Goal: Task Accomplishment & Management: Manage account settings

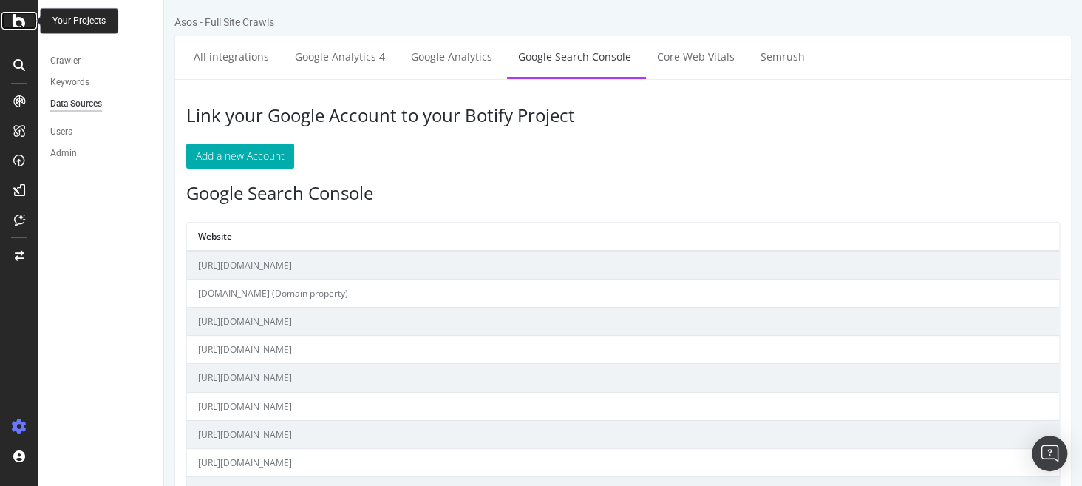
click at [18, 29] on icon at bounding box center [19, 21] width 13 height 18
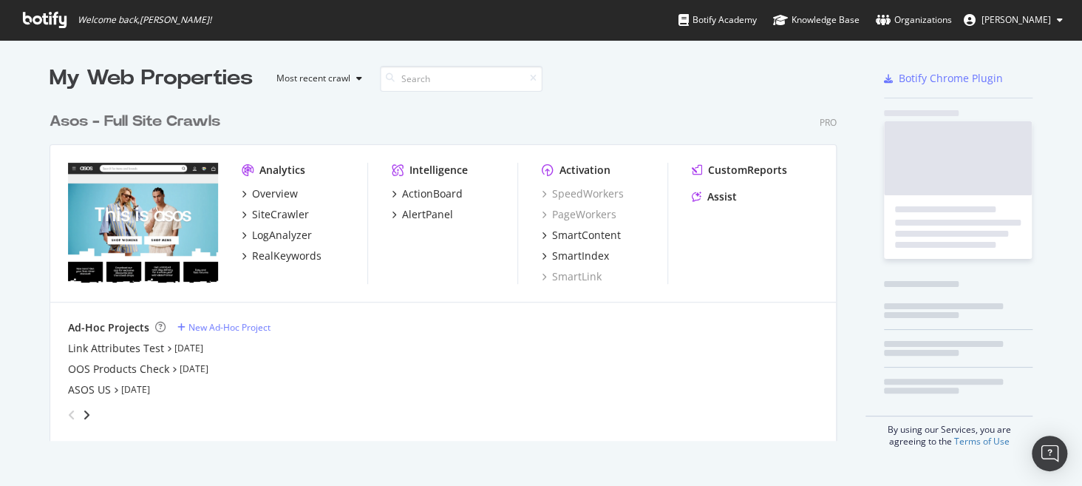
scroll to position [474, 1059]
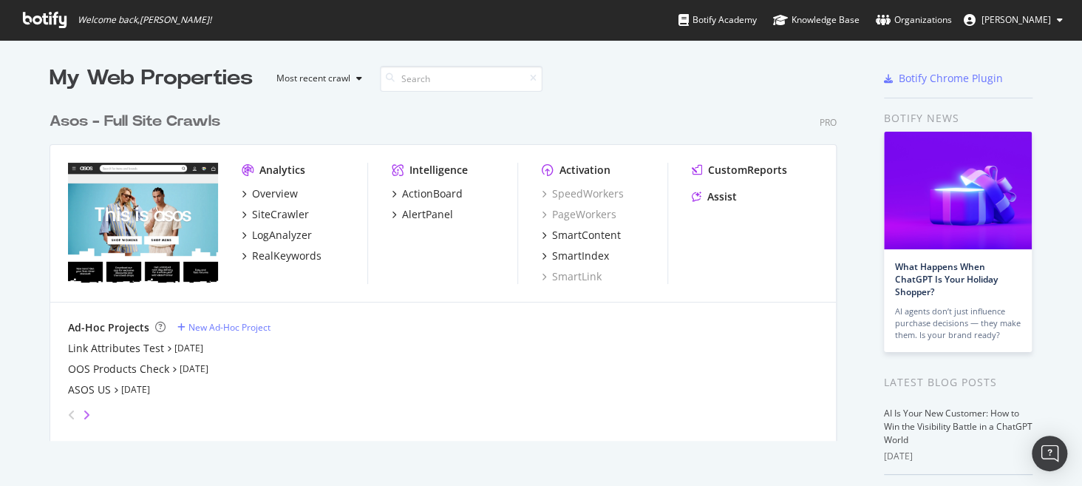
click at [84, 412] on icon "angle-right" at bounding box center [86, 415] width 7 height 12
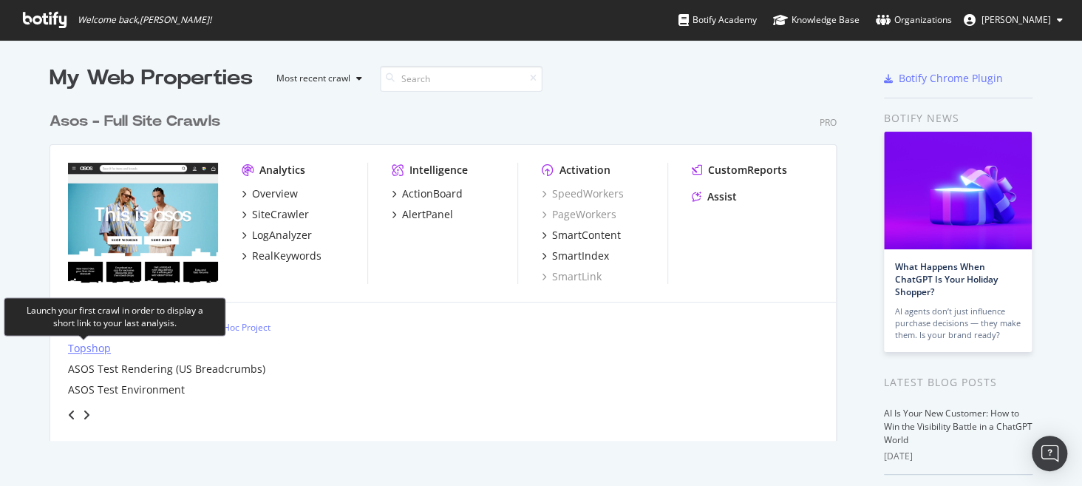
click at [88, 347] on div "Topshop" at bounding box center [89, 348] width 43 height 15
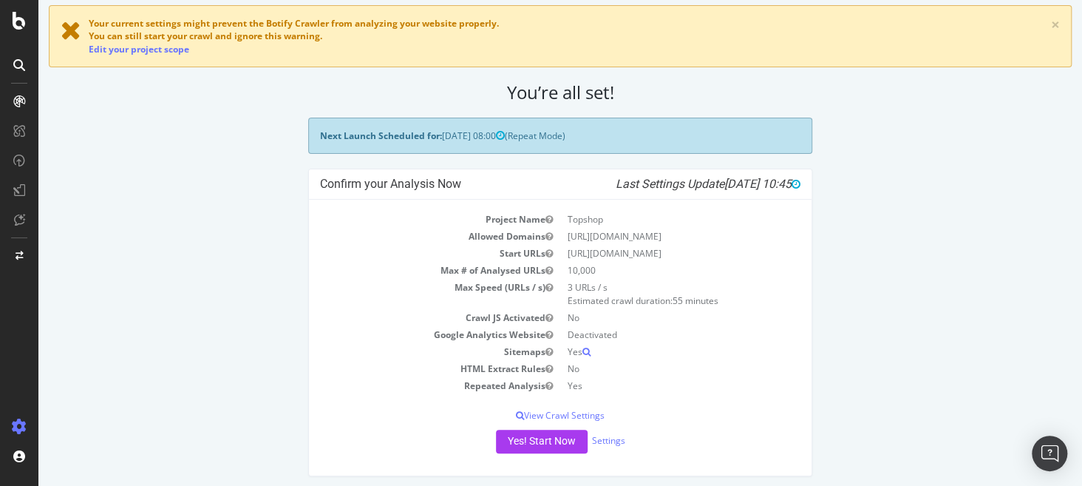
scroll to position [71, 0]
click at [545, 316] on icon "button" at bounding box center [548, 317] width 7 height 9
click at [545, 313] on icon "button" at bounding box center [548, 317] width 7 height 9
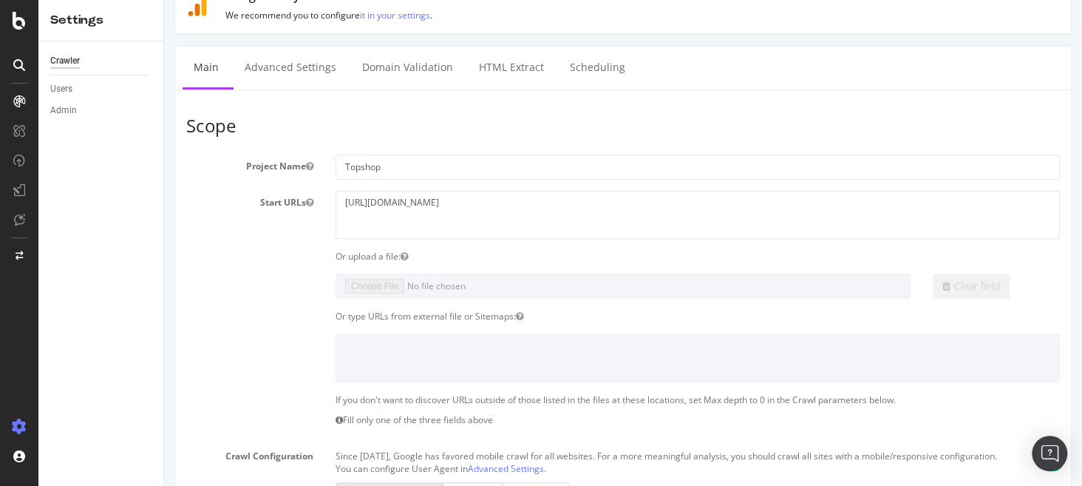
scroll to position [834, 0]
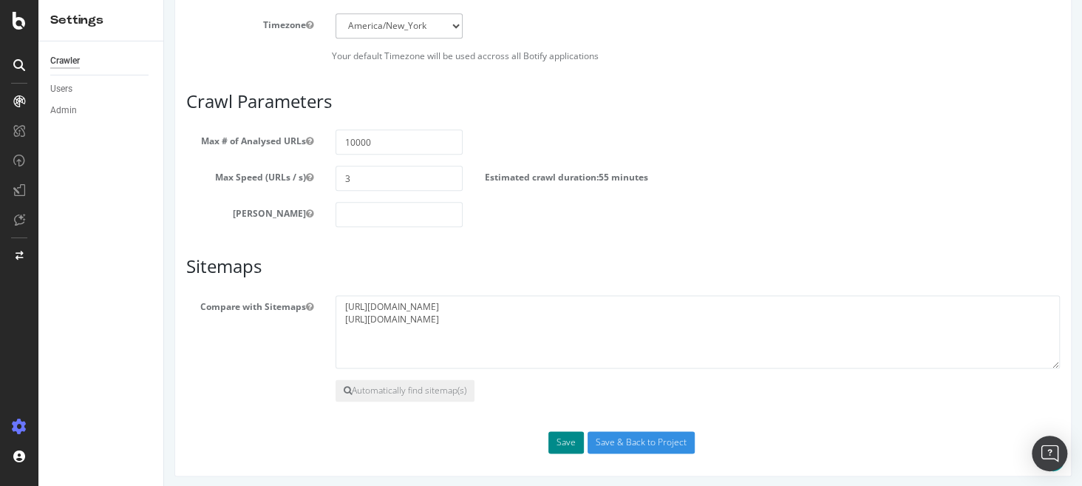
click at [549, 440] on button "Save" at bounding box center [565, 442] width 35 height 22
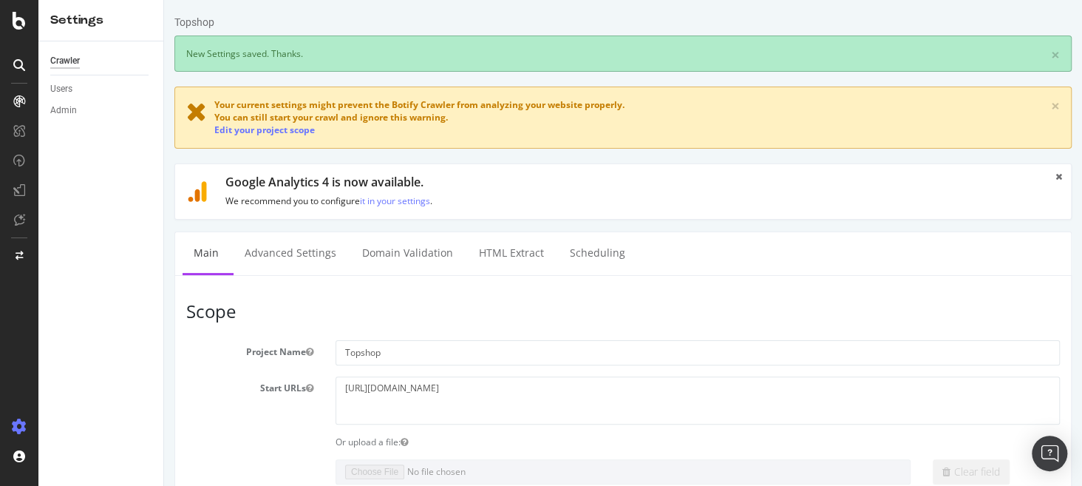
scroll to position [0, 0]
click at [283, 130] on link "Edit your project scope" at bounding box center [264, 129] width 100 height 13
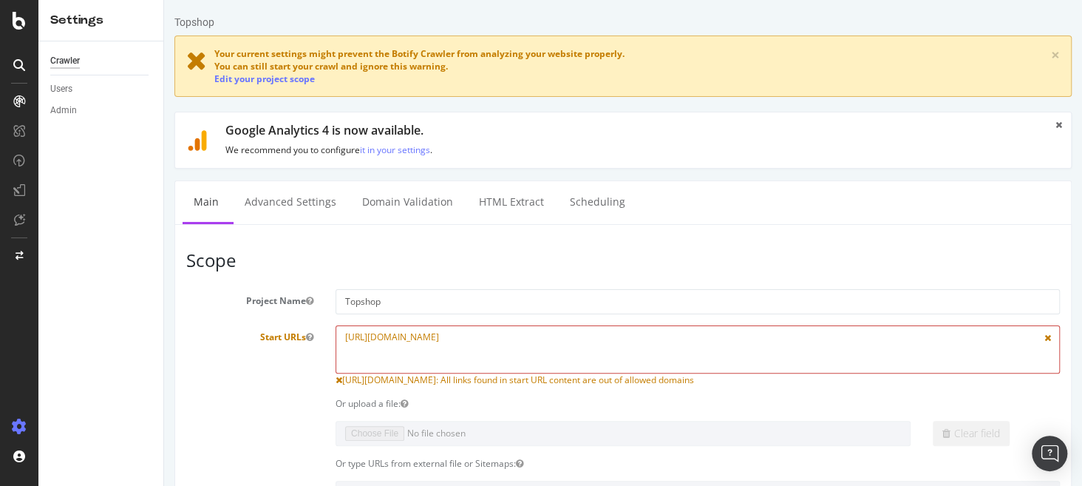
click at [494, 338] on textarea "[URL][DOMAIN_NAME]" at bounding box center [697, 349] width 724 height 48
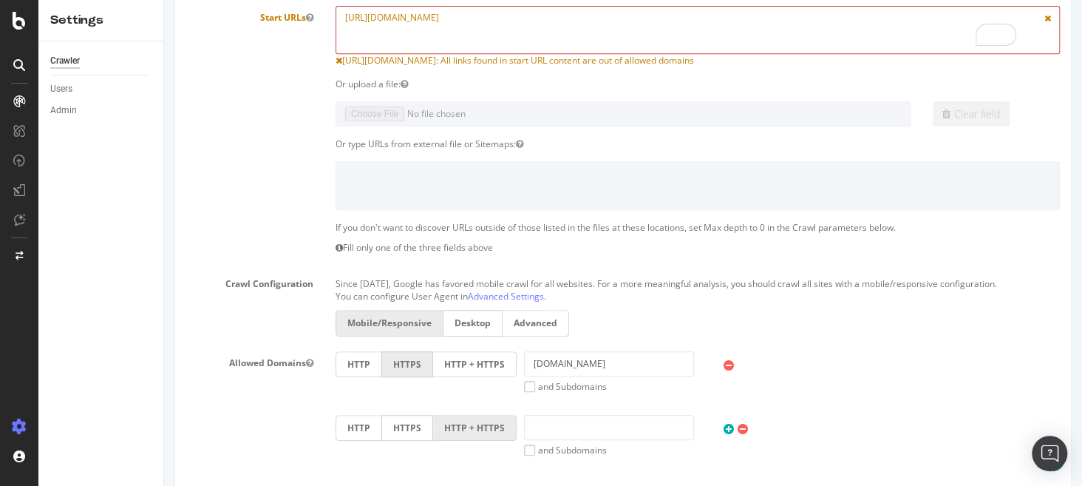
scroll to position [318, 0]
drag, startPoint x: 552, startPoint y: 360, endPoint x: 502, endPoint y: 362, distance: 50.3
click at [502, 362] on div "HTTP HTTPS HTTP + HTTPS [DOMAIN_NAME] and Subdomains User Agent: Mobile Desktop…" at bounding box center [697, 372] width 739 height 41
click at [372, 23] on textarea "[URL][DOMAIN_NAME]" at bounding box center [697, 31] width 724 height 48
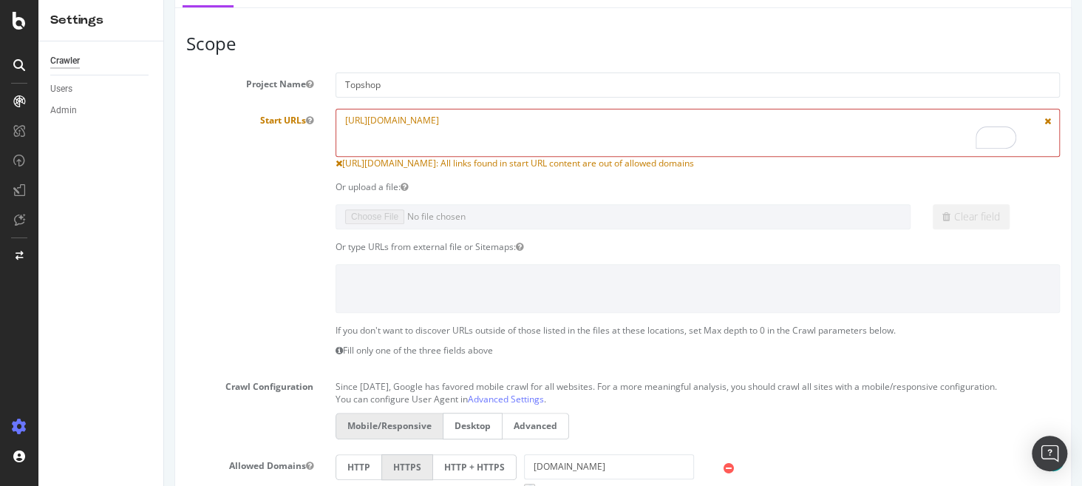
scroll to position [217, 0]
drag, startPoint x: 495, startPoint y: 126, endPoint x: 208, endPoint y: 115, distance: 287.0
click at [208, 115] on div "Start URLs [URL][DOMAIN_NAME] [URL][DOMAIN_NAME]: All links found in start URL …" at bounding box center [623, 138] width 896 height 61
paste textarea "g"
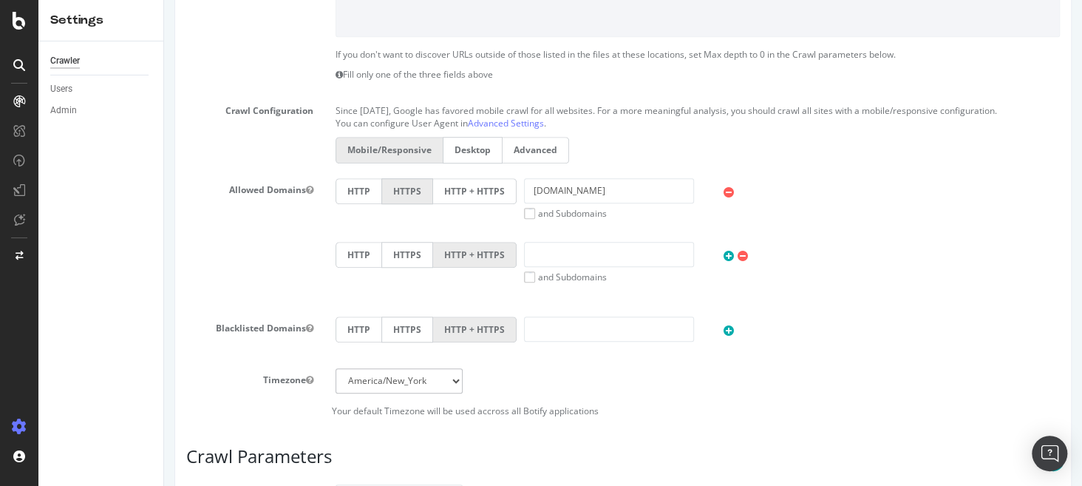
scroll to position [848, 0]
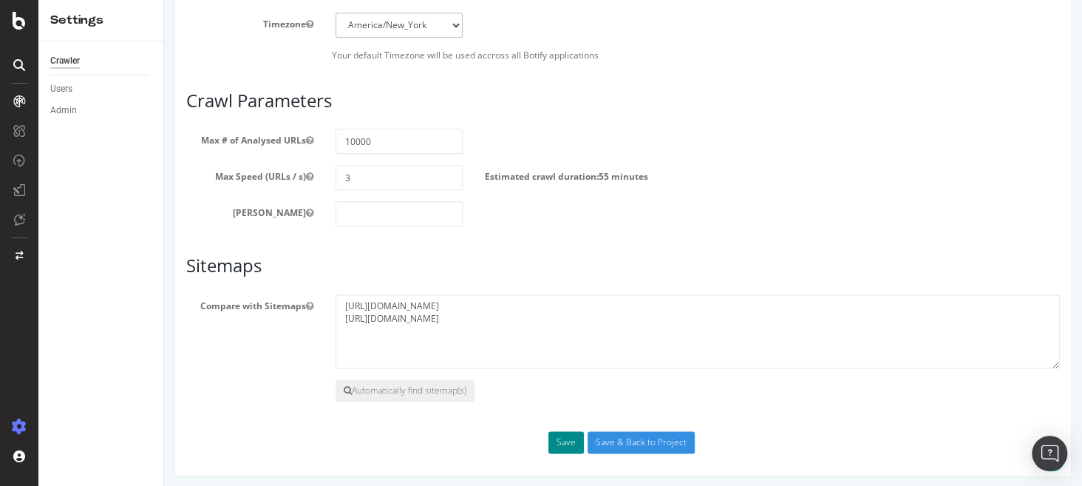
type textarea "[URL][DOMAIN_NAME]"
click at [568, 445] on button "Save" at bounding box center [565, 442] width 35 height 22
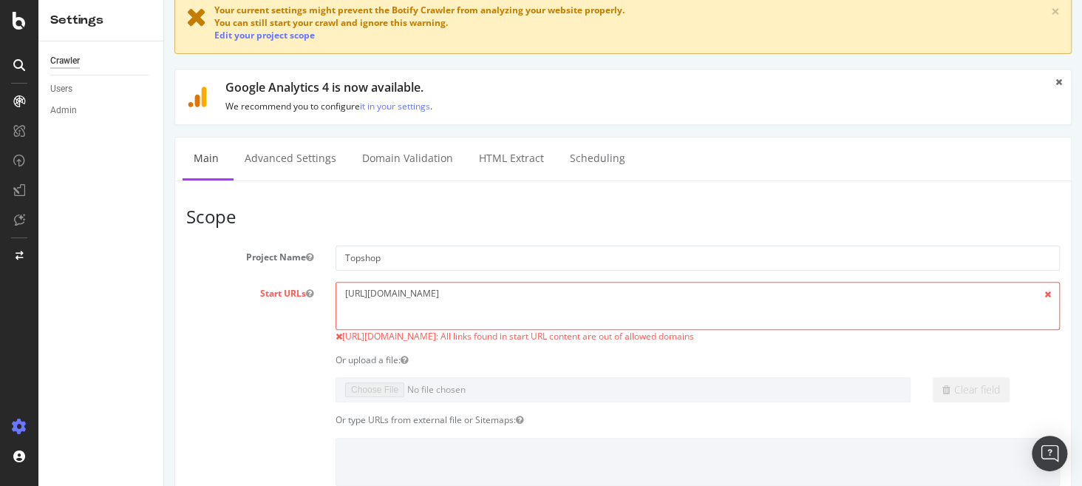
scroll to position [99, 0]
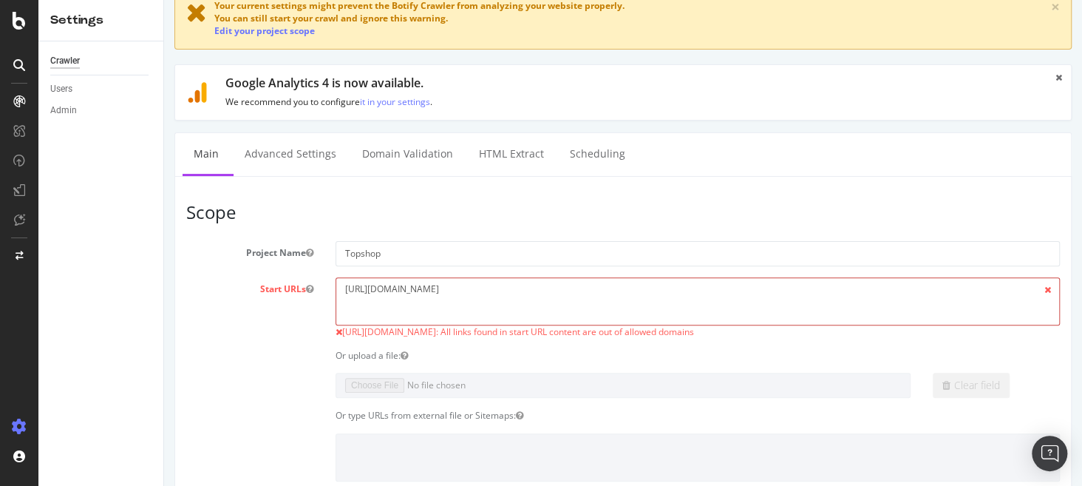
click at [558, 297] on textarea "[URL][DOMAIN_NAME]" at bounding box center [697, 301] width 724 height 48
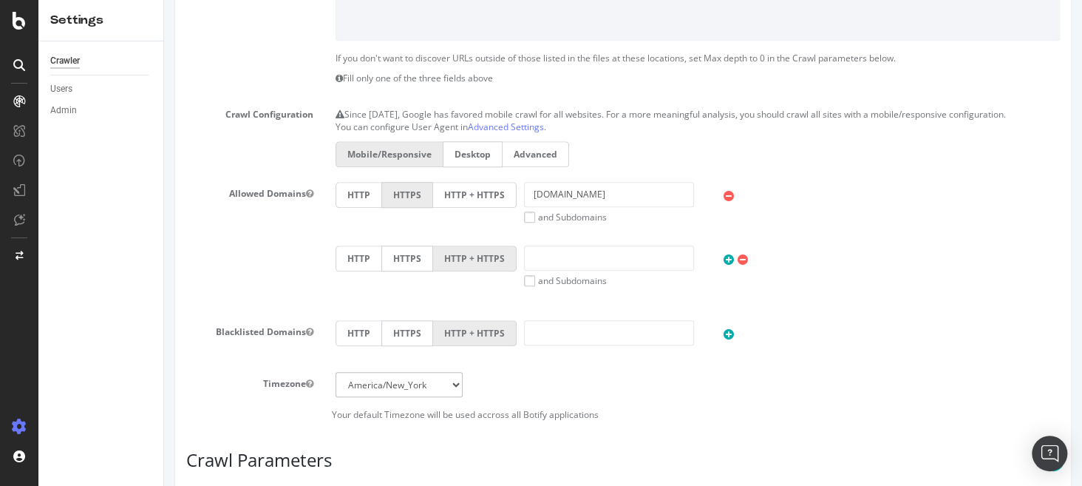
scroll to position [541, 0]
drag, startPoint x: 647, startPoint y: 193, endPoint x: 491, endPoint y: 184, distance: 155.4
click at [491, 184] on div "HTTP HTTPS HTTP + HTTPS [DOMAIN_NAME] and Subdomains User Agent: Mobile Desktop…" at bounding box center [697, 200] width 739 height 41
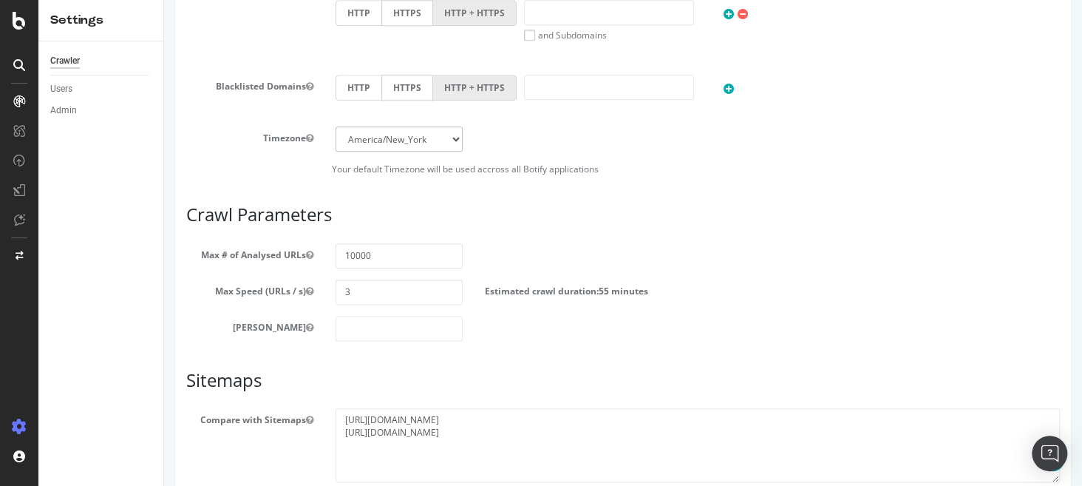
scroll to position [899, 0]
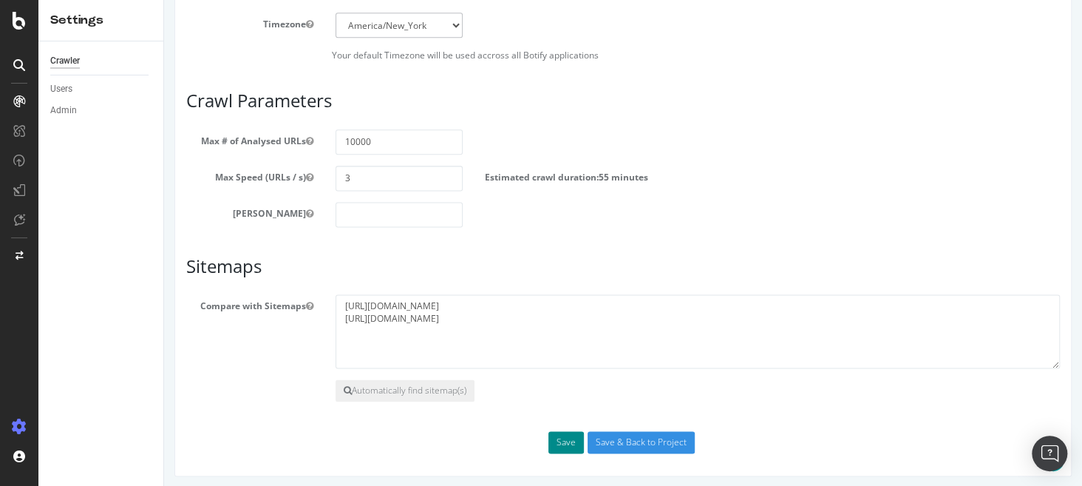
type input "[DOMAIN_NAME]"
click at [562, 438] on button "Save" at bounding box center [565, 442] width 35 height 22
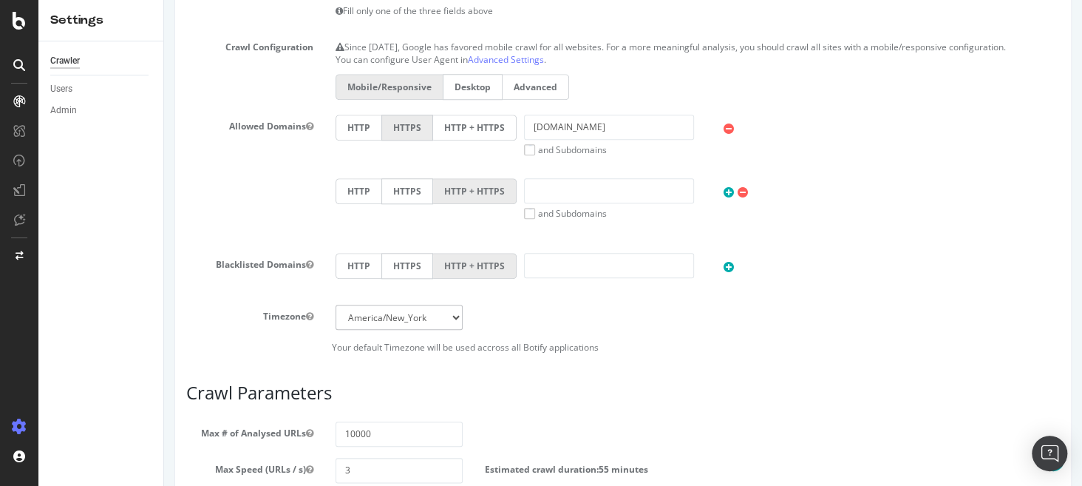
scroll to position [617, 0]
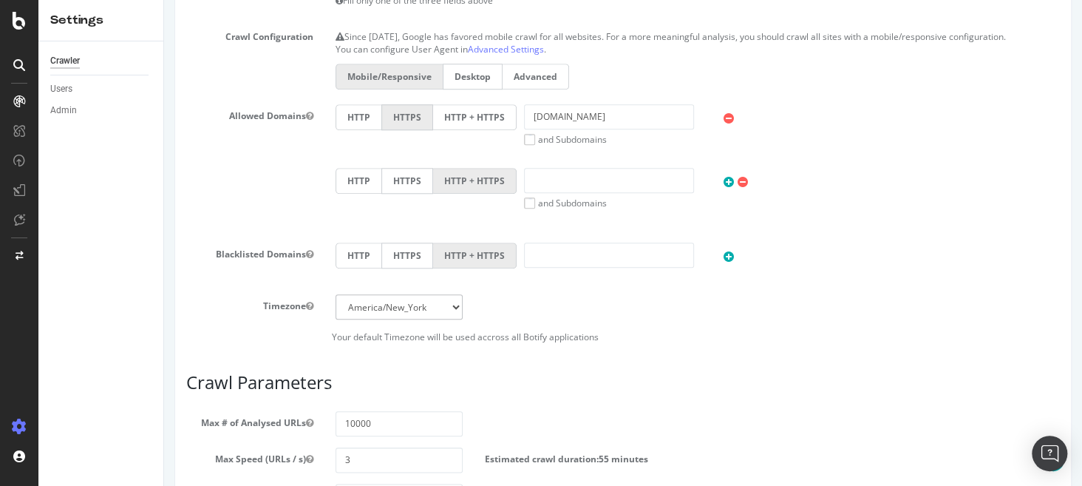
click at [480, 114] on label "HTTP + HTTPS" at bounding box center [475, 117] width 84 height 26
click at [164, 0] on input "HTTP + HTTPS" at bounding box center [164, 0] width 0 height 0
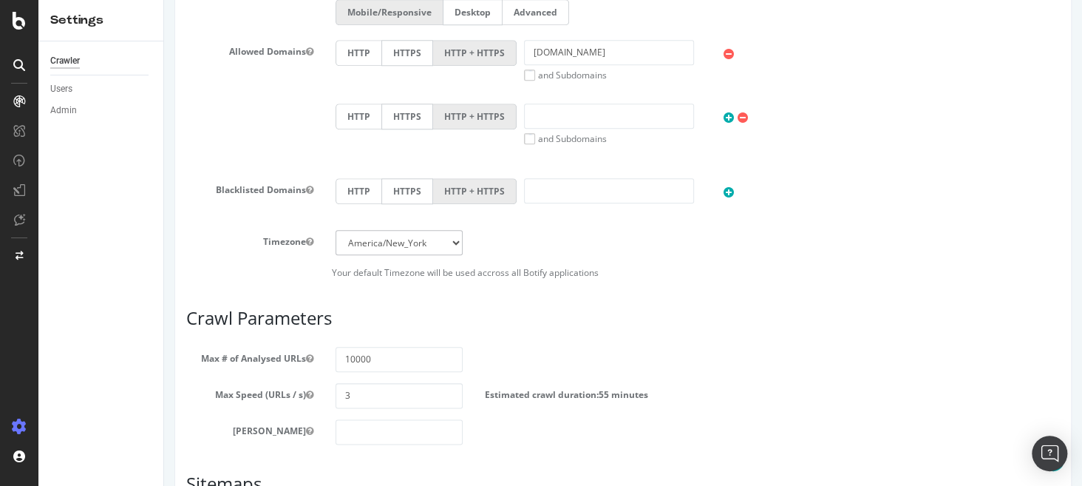
scroll to position [899, 0]
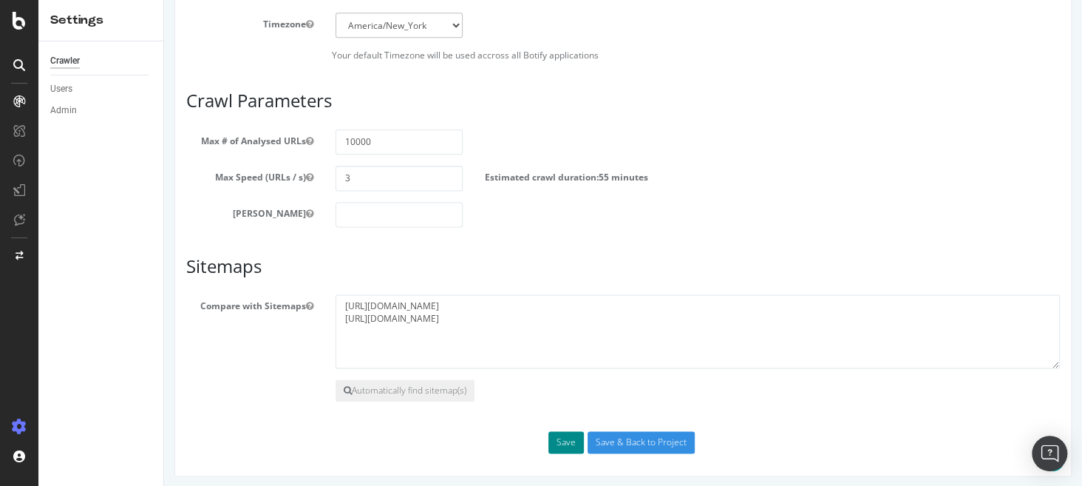
click at [552, 441] on button "Save" at bounding box center [565, 442] width 35 height 22
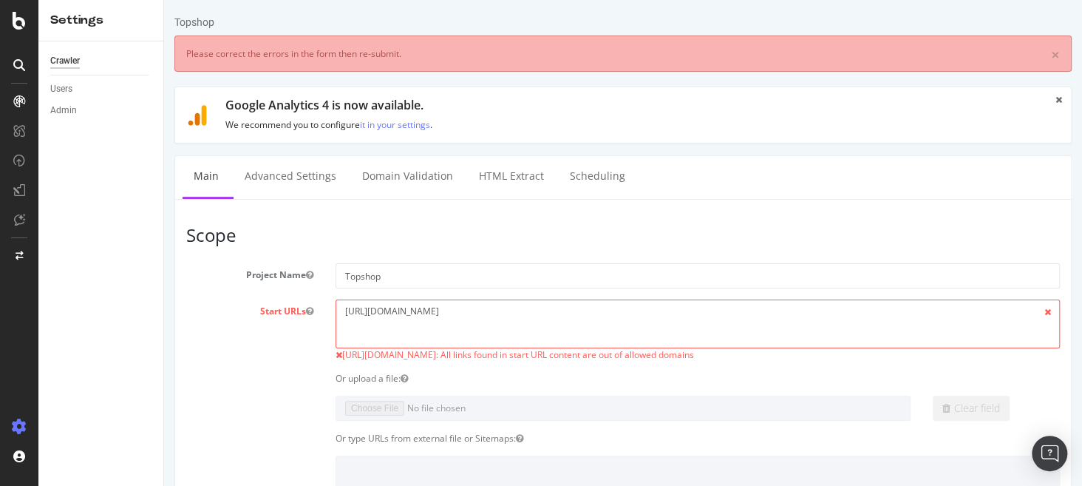
scroll to position [0, 0]
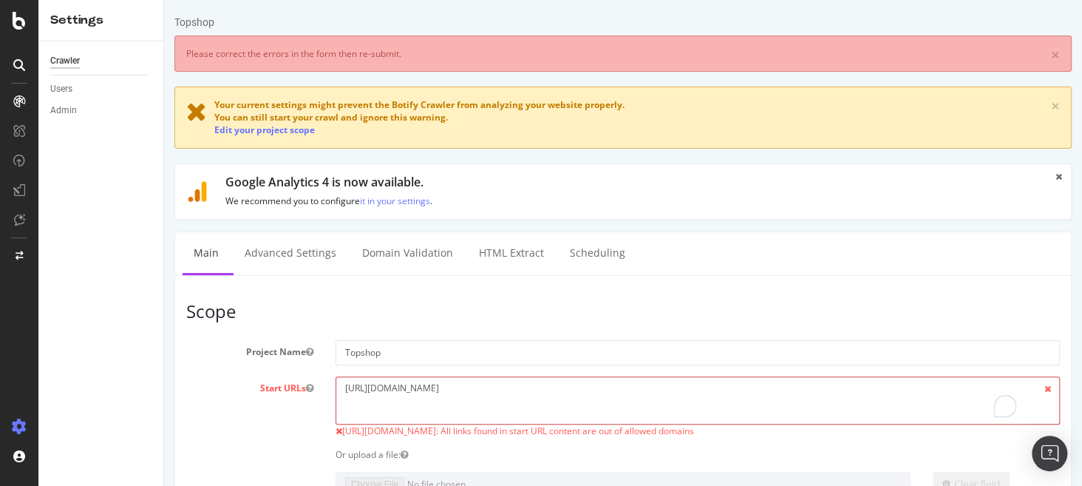
click at [558, 403] on textarea "[URL][DOMAIN_NAME]" at bounding box center [697, 400] width 724 height 48
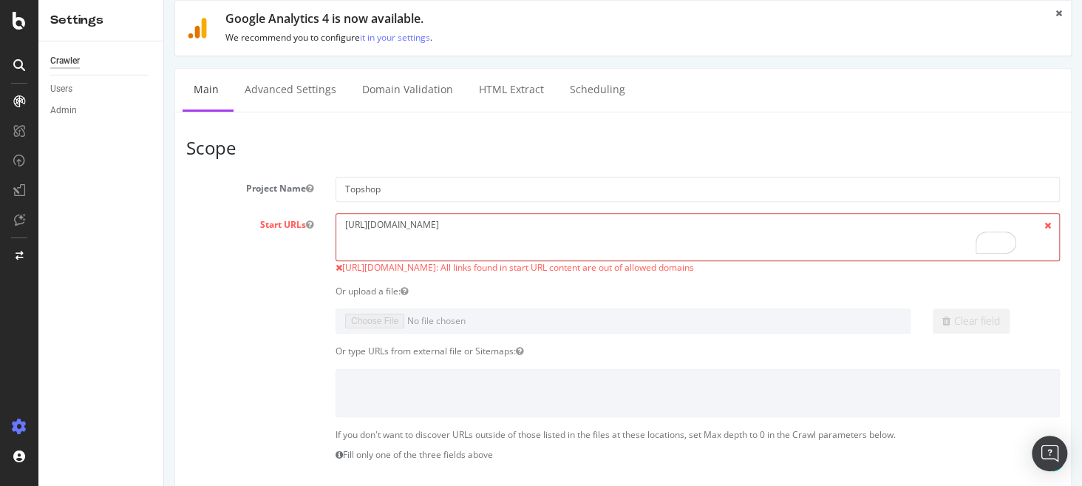
scroll to position [163, 0]
drag, startPoint x: 534, startPoint y: 226, endPoint x: 212, endPoint y: 240, distance: 321.8
click at [212, 240] on div "Start URLs [URL][DOMAIN_NAME] [URL][DOMAIN_NAME]: All links found in start URL …" at bounding box center [623, 244] width 896 height 61
paste textarea "To enrich screen reader interactions, please activate Accessibility in Grammarl…"
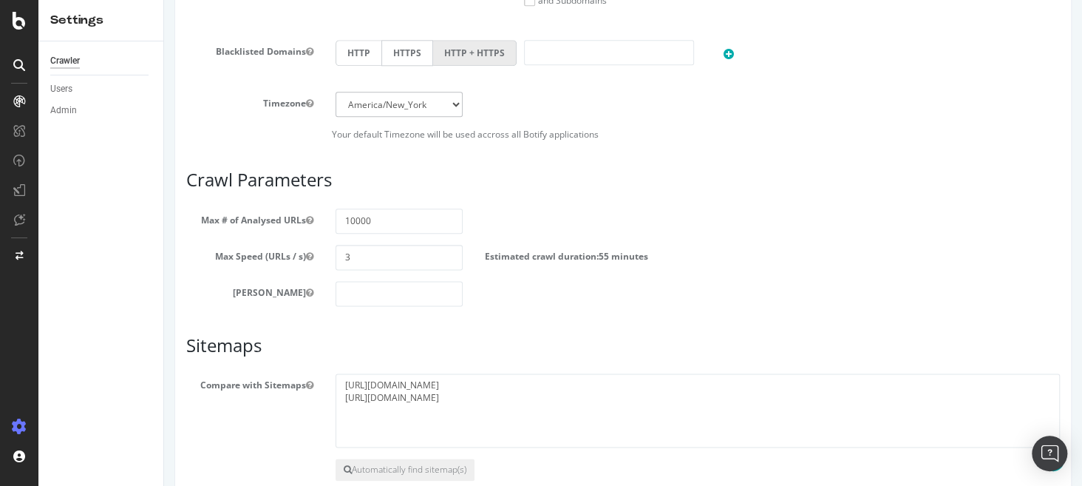
scroll to position [899, 0]
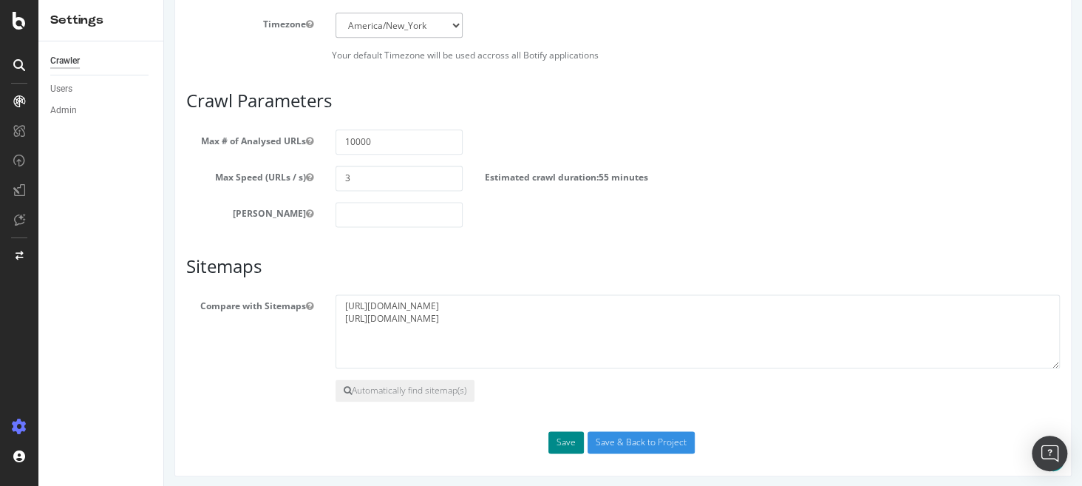
type textarea "[URL][DOMAIN_NAME]"
click at [556, 444] on button "Save" at bounding box center [565, 442] width 35 height 22
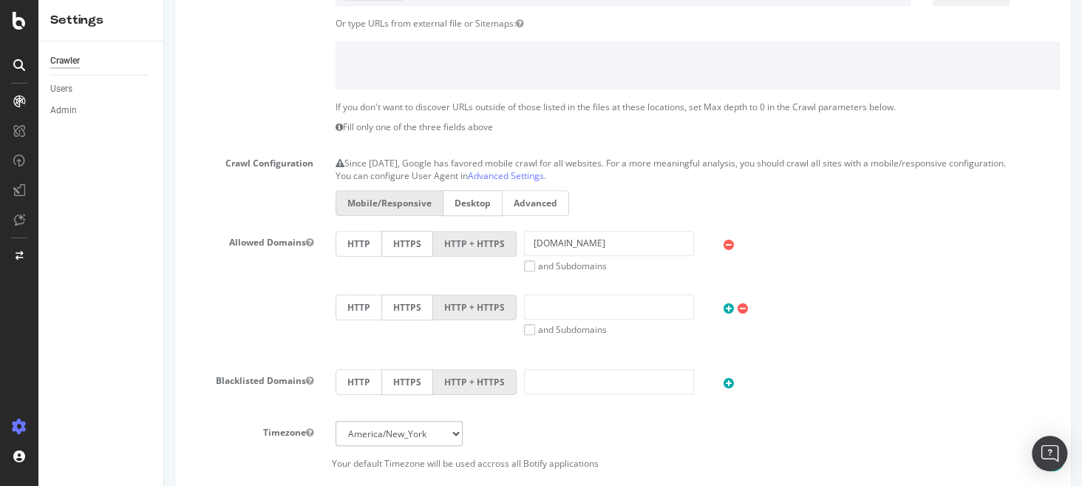
scroll to position [497, 0]
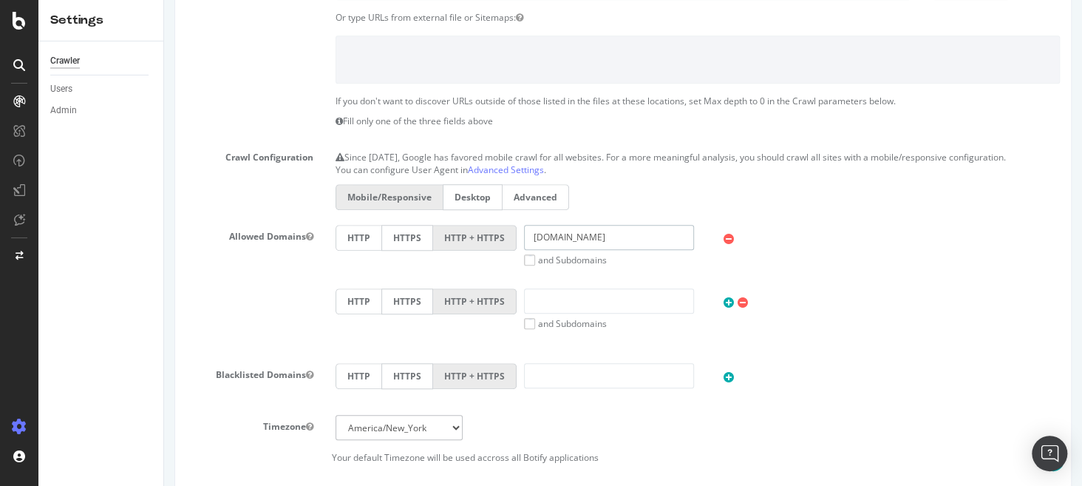
drag, startPoint x: 633, startPoint y: 234, endPoint x: 568, endPoint y: 238, distance: 65.9
click at [568, 238] on input "[DOMAIN_NAME]" at bounding box center [609, 237] width 170 height 25
click at [627, 235] on input "[DOMAIN_NAME]" at bounding box center [609, 237] width 170 height 25
drag, startPoint x: 606, startPoint y: 236, endPoint x: 511, endPoint y: 239, distance: 94.6
click at [517, 239] on div "[DOMAIN_NAME] and Subdomains" at bounding box center [609, 245] width 185 height 41
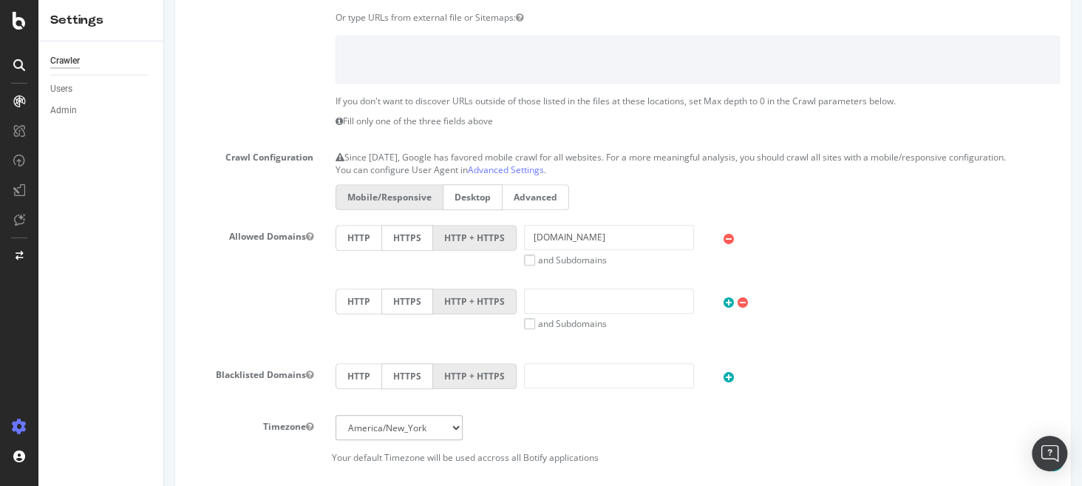
click at [406, 230] on label "HTTPS" at bounding box center [407, 238] width 52 height 26
click at [164, 0] on input "HTTPS" at bounding box center [164, 0] width 0 height 0
drag, startPoint x: 628, startPoint y: 231, endPoint x: 464, endPoint y: 236, distance: 164.1
click at [464, 236] on div "HTTP HTTPS HTTP + HTTPS [DOMAIN_NAME] and Subdomains User Agent: Mobile Desktop…" at bounding box center [697, 245] width 739 height 41
type input "[DOMAIN_NAME]"
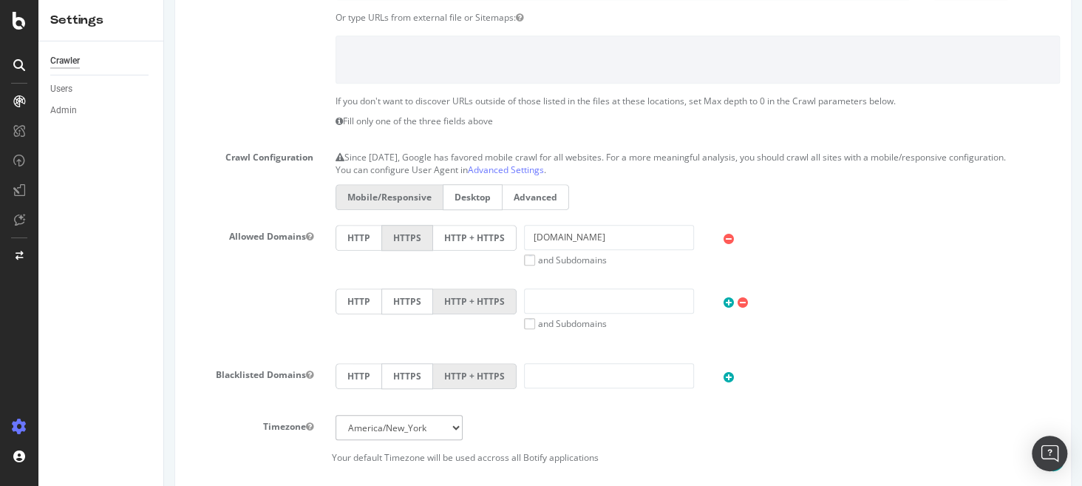
click at [813, 214] on section "Project Name Topshop Start URLs [URL][DOMAIN_NAME] [URL][DOMAIN_NAME]: All link…" at bounding box center [622, 153] width 873 height 621
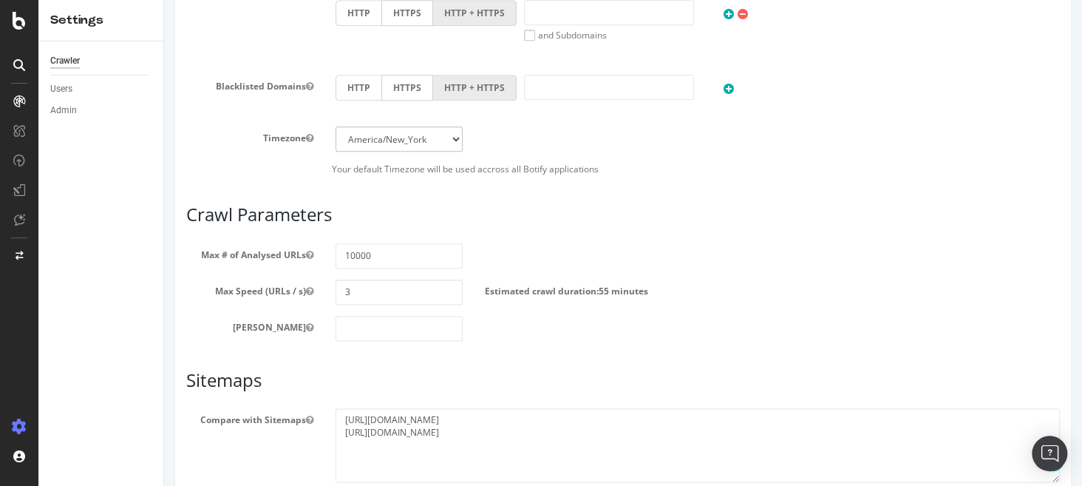
scroll to position [899, 0]
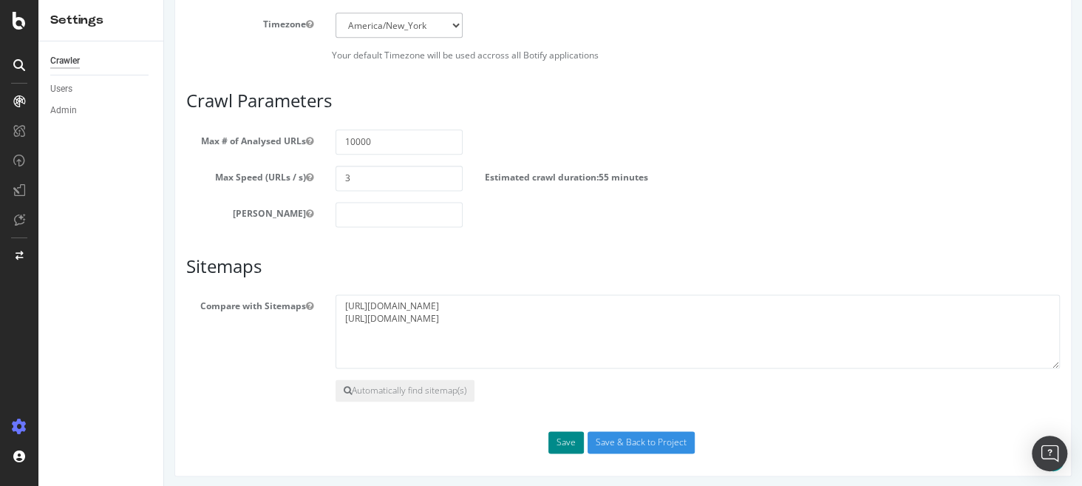
click at [558, 435] on button "Save" at bounding box center [565, 442] width 35 height 22
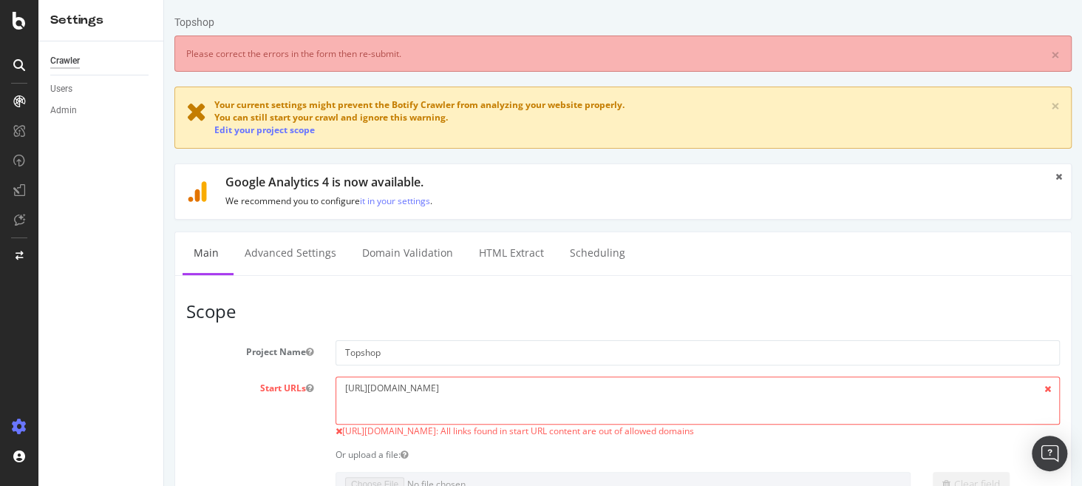
scroll to position [0, 0]
